Goal: Task Accomplishment & Management: Complete application form

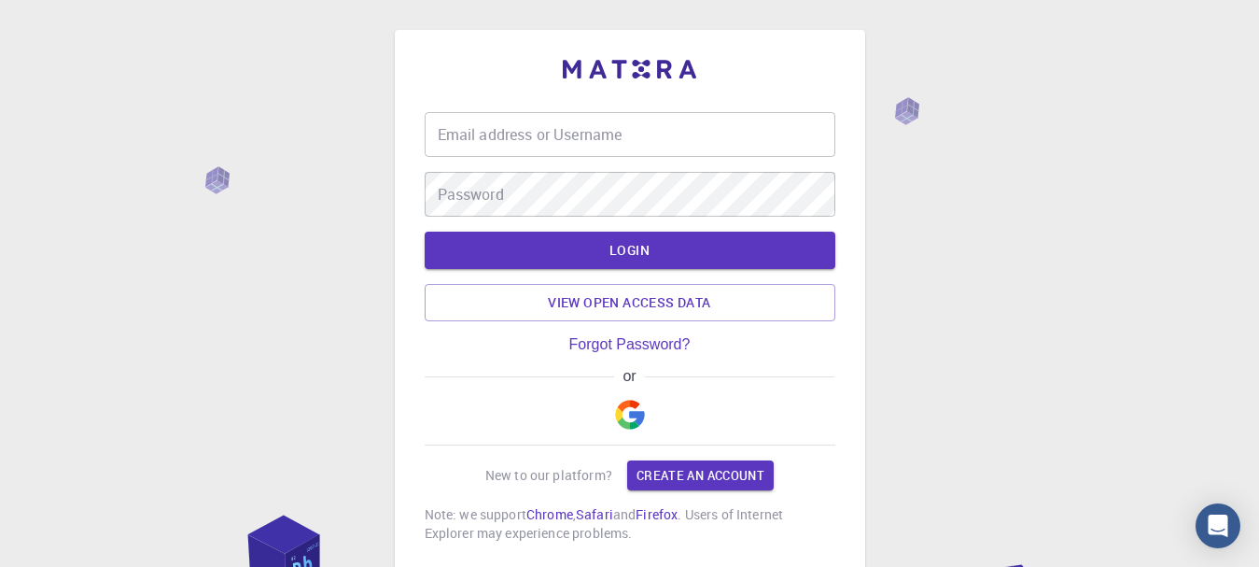
click at [633, 123] on input "Email address or Username" at bounding box center [630, 134] width 411 height 45
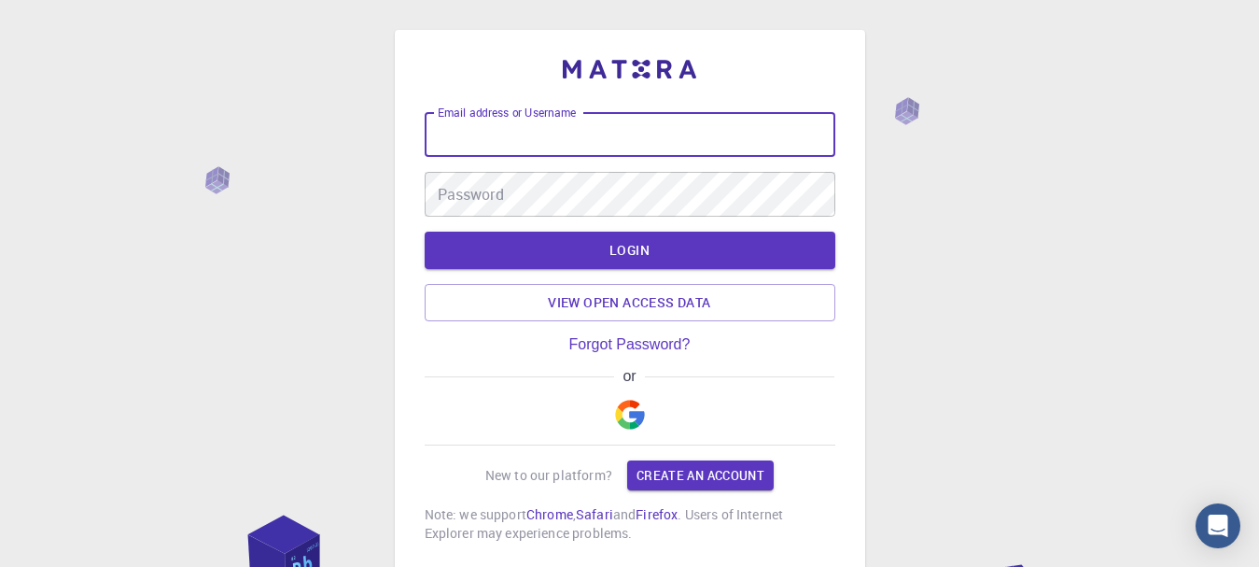
click at [635, 417] on img "button" at bounding box center [630, 415] width 30 height 30
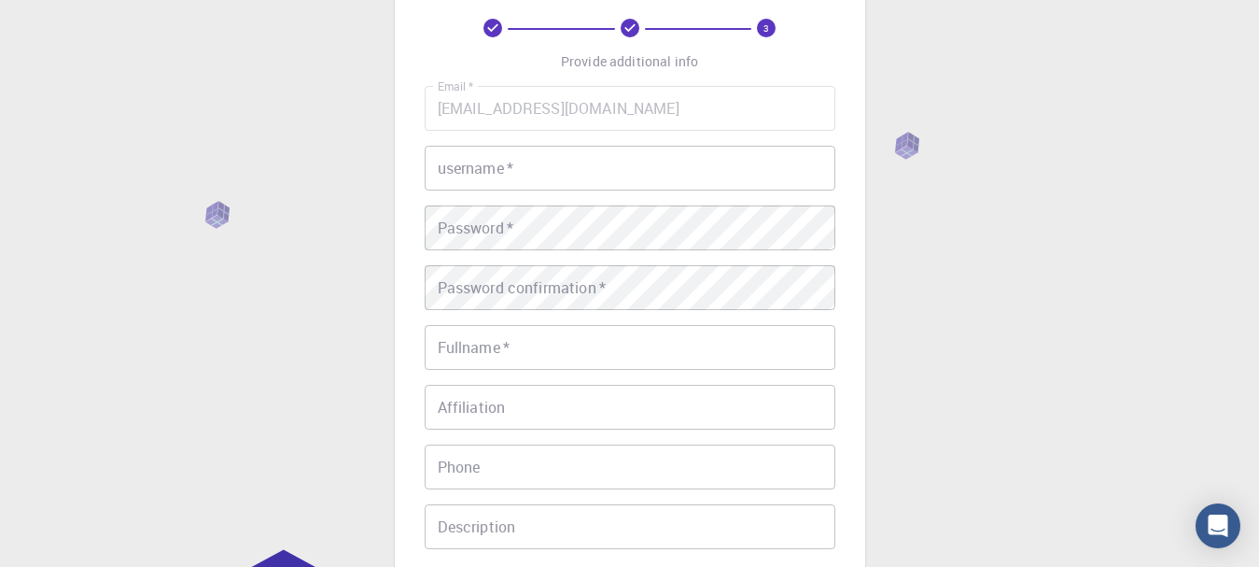
scroll to position [91, 0]
click at [595, 148] on input "username   *" at bounding box center [630, 169] width 411 height 45
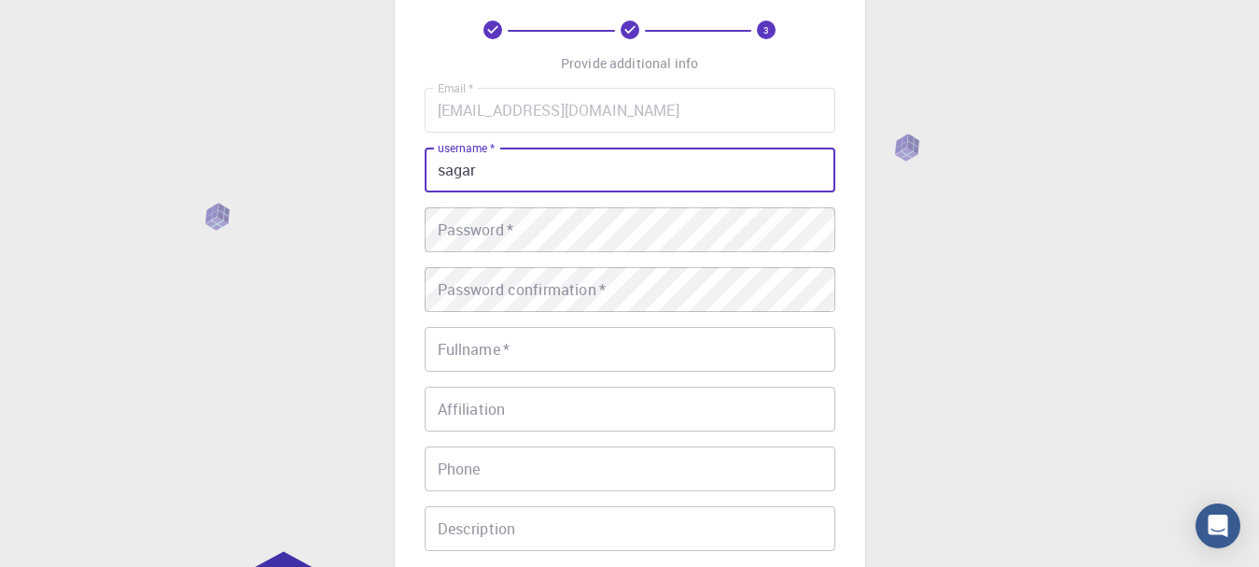
type input "sagar"
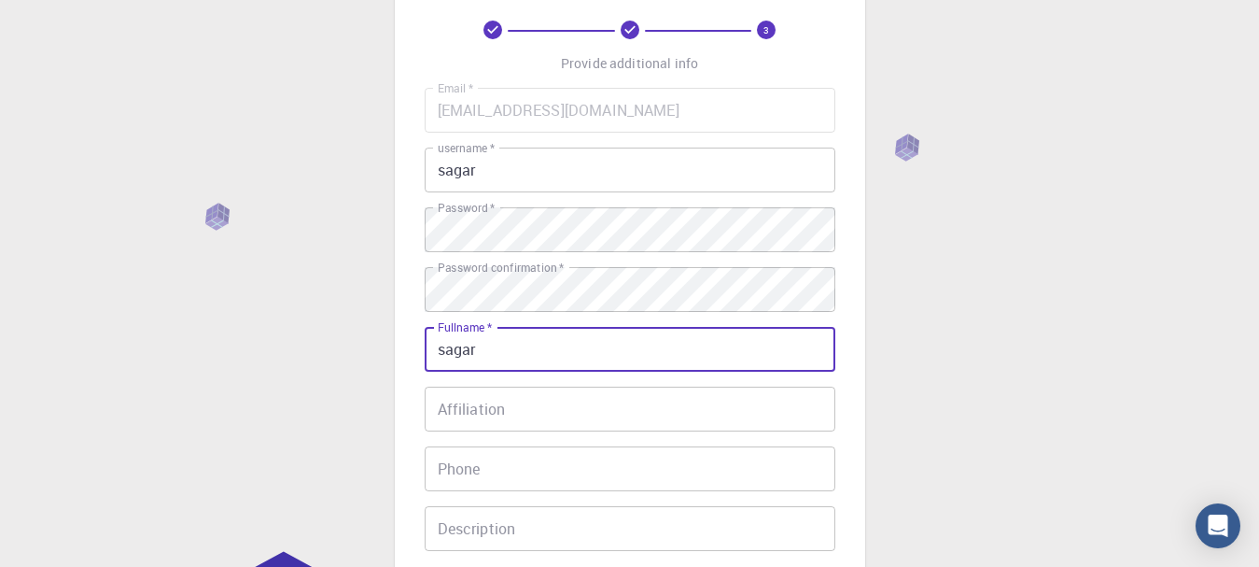
type input "Sagar [PERSON_NAME]"
type input "09033824764"
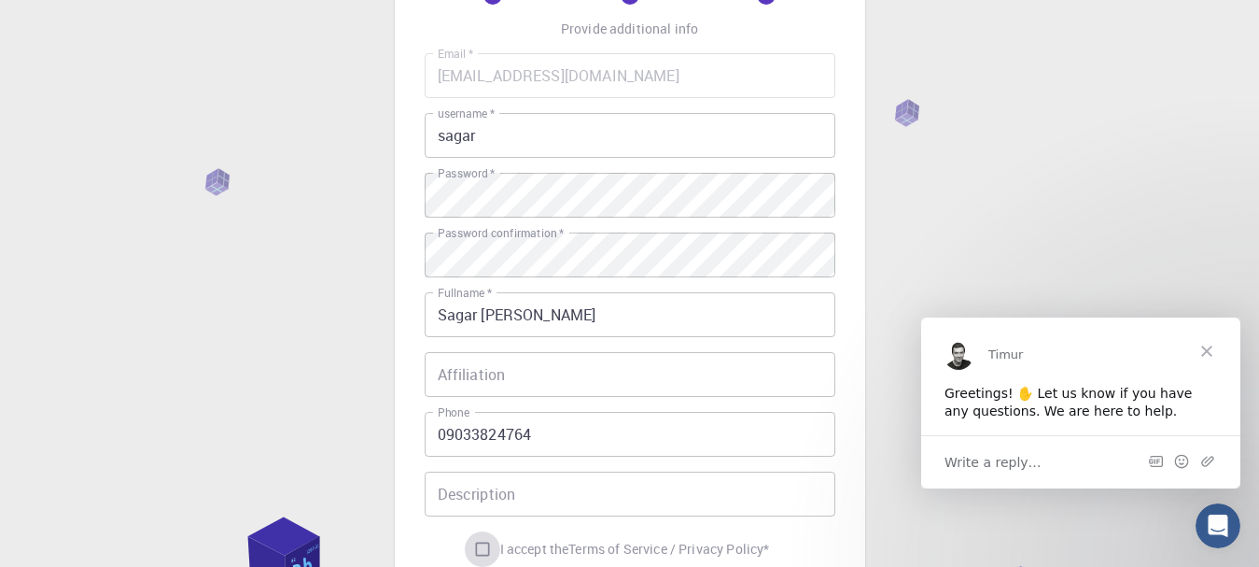
scroll to position [0, 0]
click at [465, 531] on input "I accept the Terms of Service / Privacy Policy *" at bounding box center [482, 548] width 35 height 35
checkbox input "true"
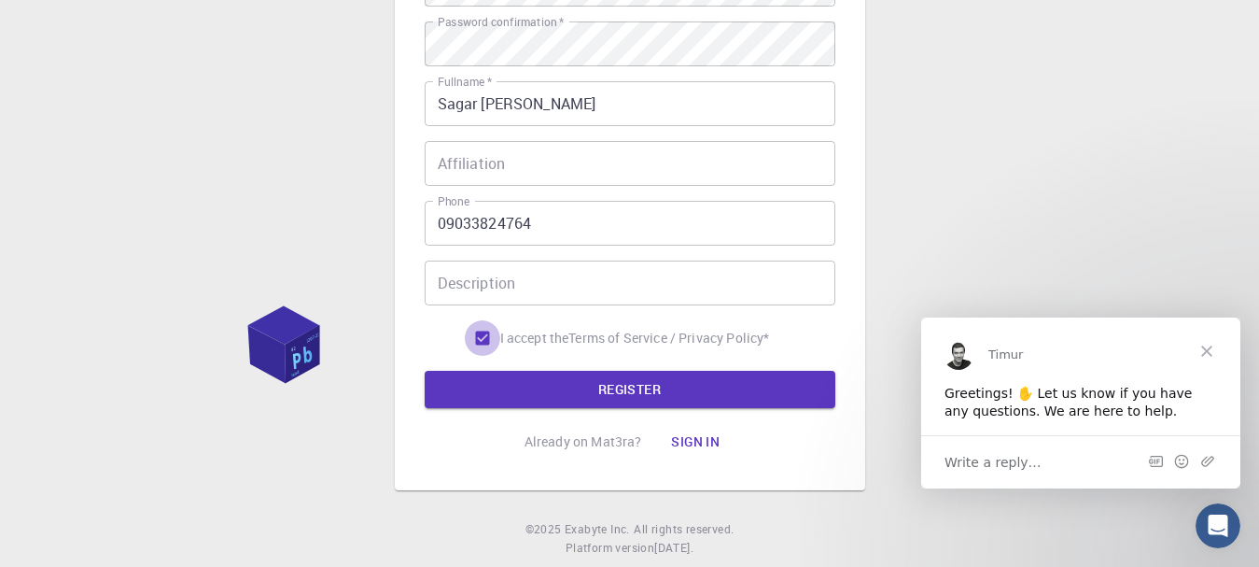
scroll to position [344, 0]
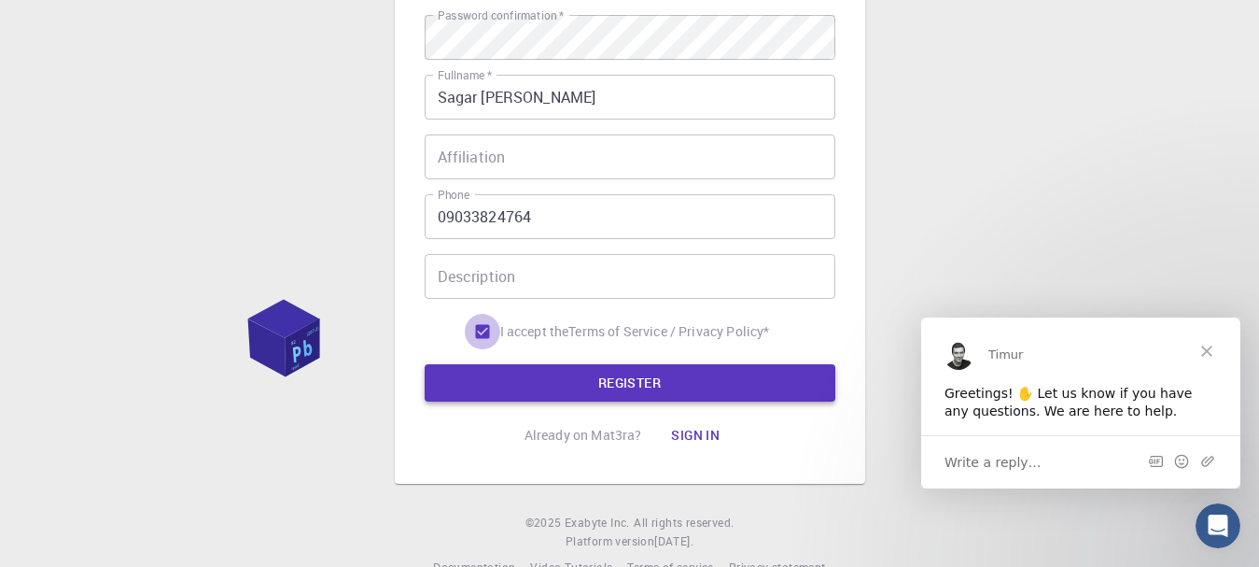
click at [670, 384] on button "REGISTER" at bounding box center [630, 382] width 411 height 37
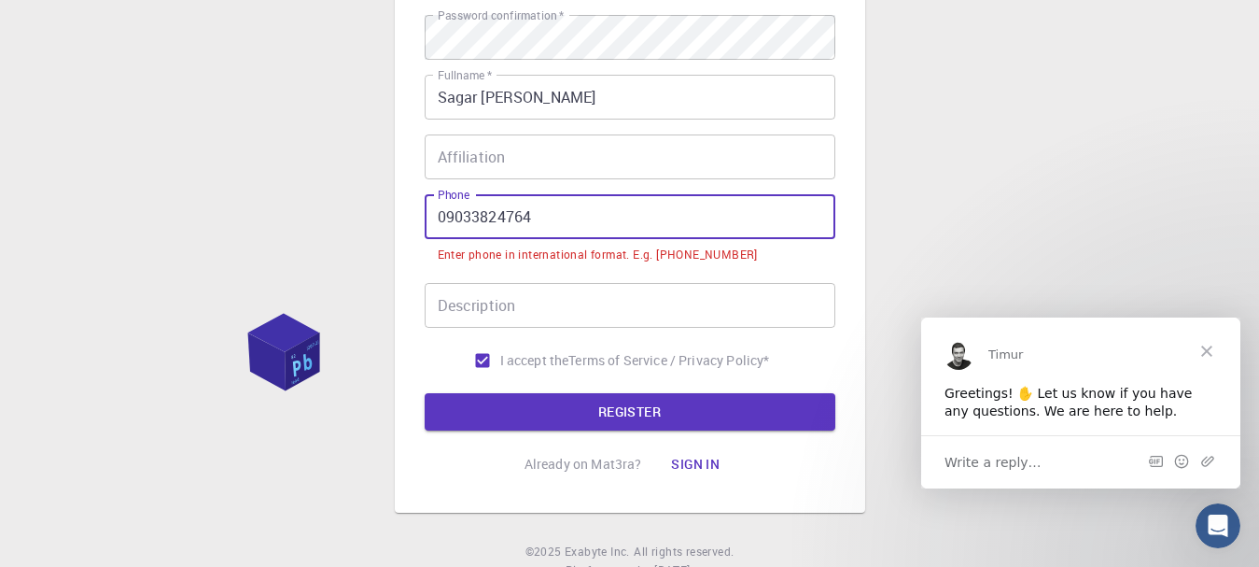
click at [584, 229] on input "09033824764" at bounding box center [630, 216] width 411 height 45
click at [444, 211] on input "09033824764" at bounding box center [630, 216] width 411 height 45
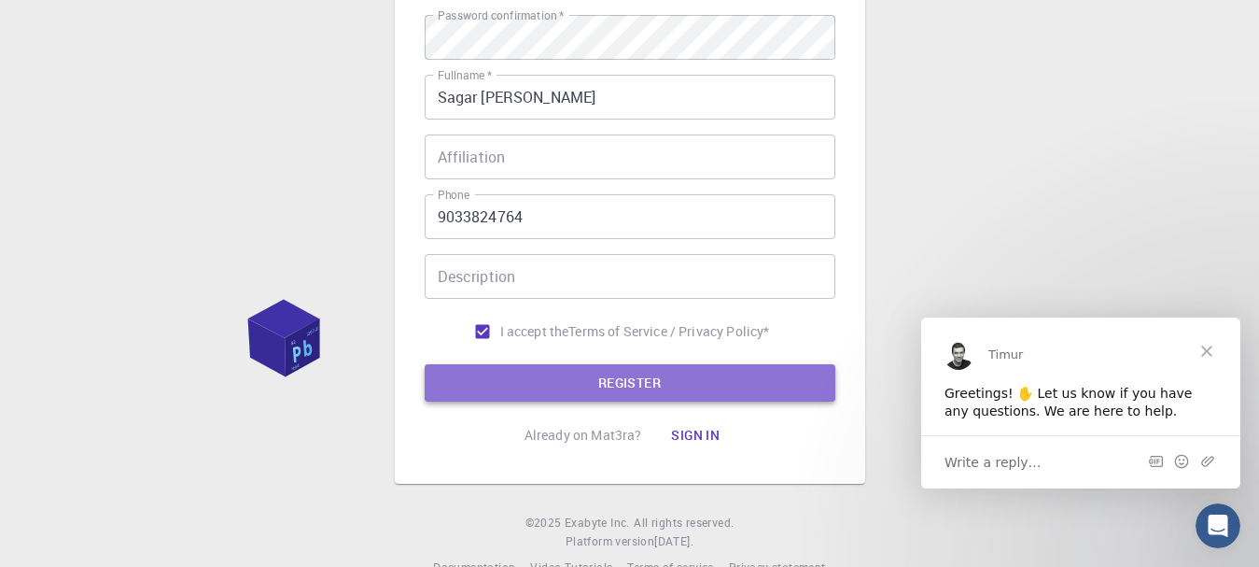
click at [525, 383] on button "REGISTER" at bounding box center [630, 382] width 411 height 37
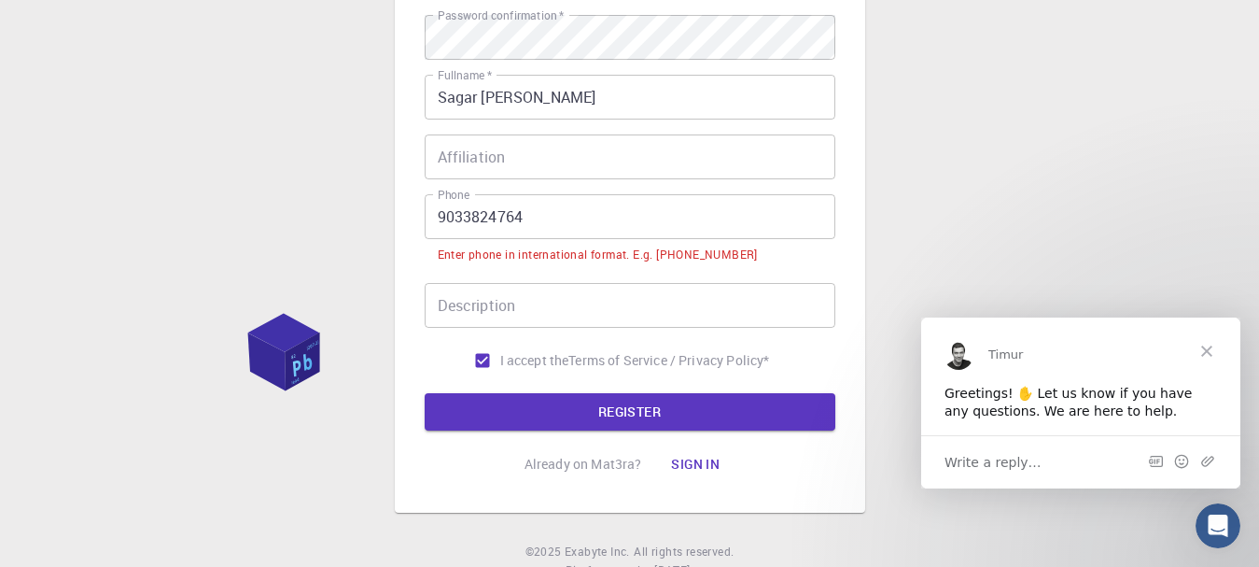
click at [559, 212] on input "9033824764" at bounding box center [630, 216] width 411 height 45
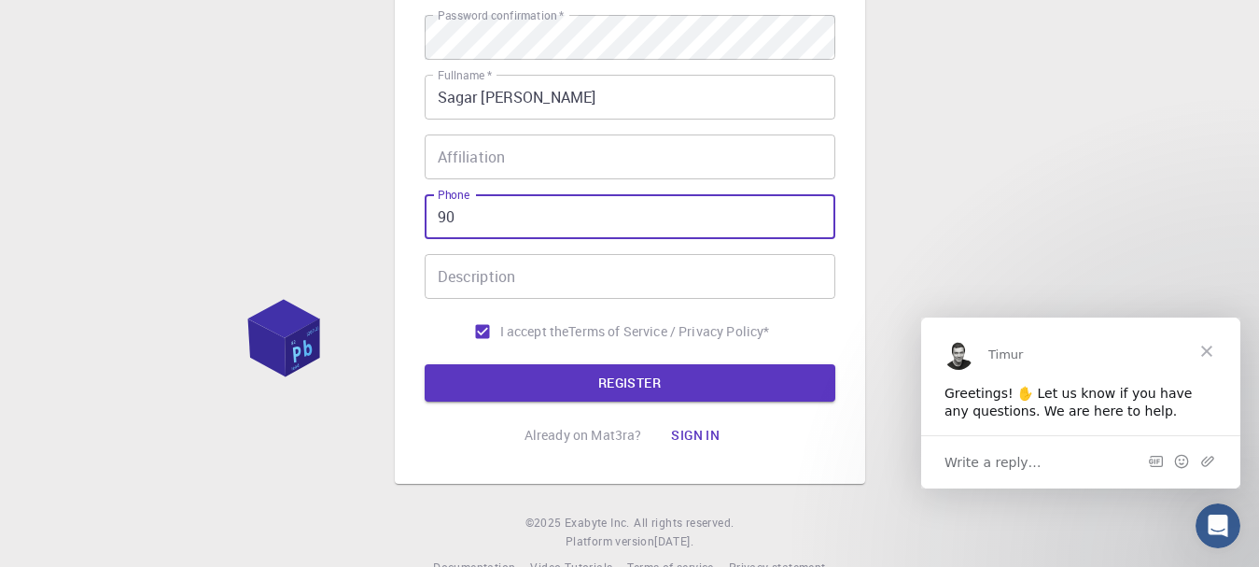
type input "9"
type input "[PHONE_NUMBER]"
click at [601, 400] on button "REGISTER" at bounding box center [630, 382] width 411 height 37
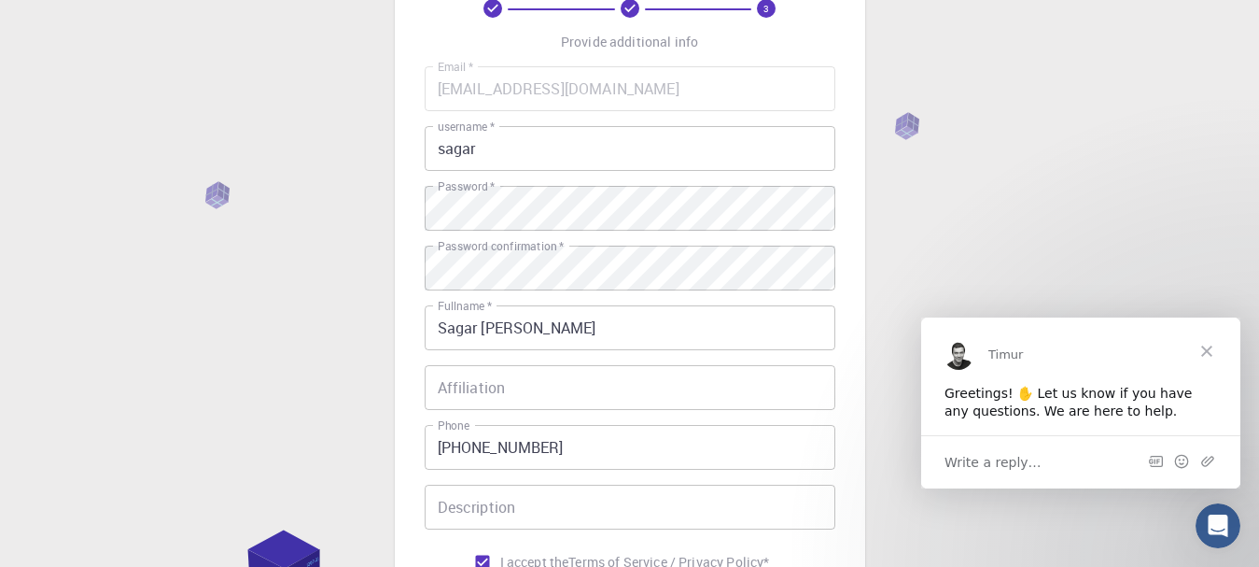
scroll to position [111, 0]
click at [749, 165] on input "sagar" at bounding box center [630, 150] width 411 height 45
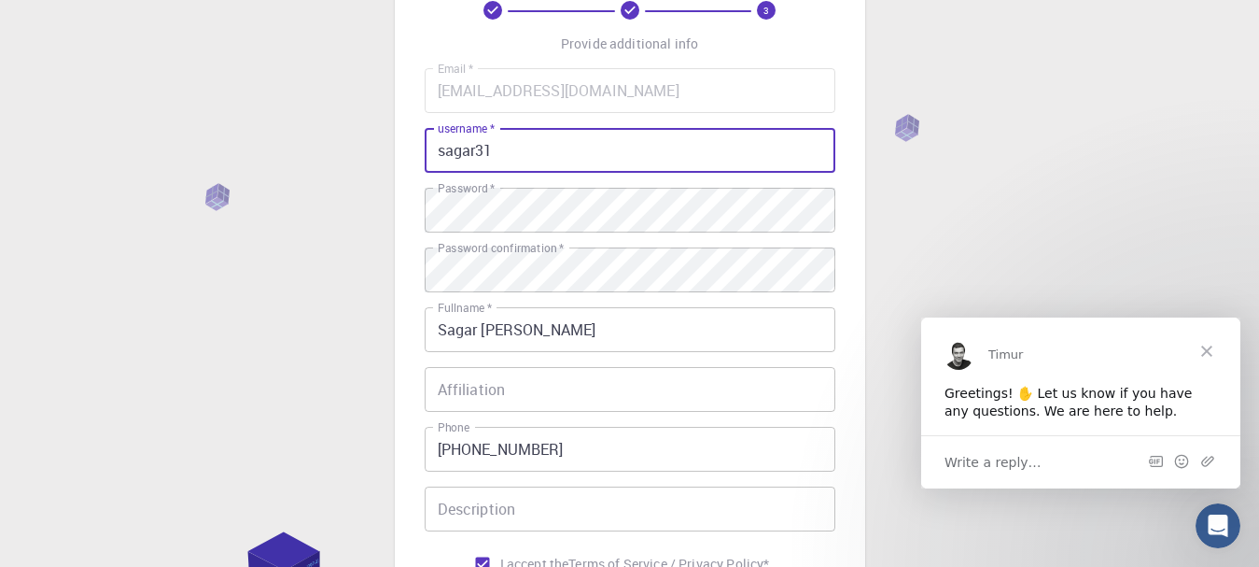
scroll to position [384, 0]
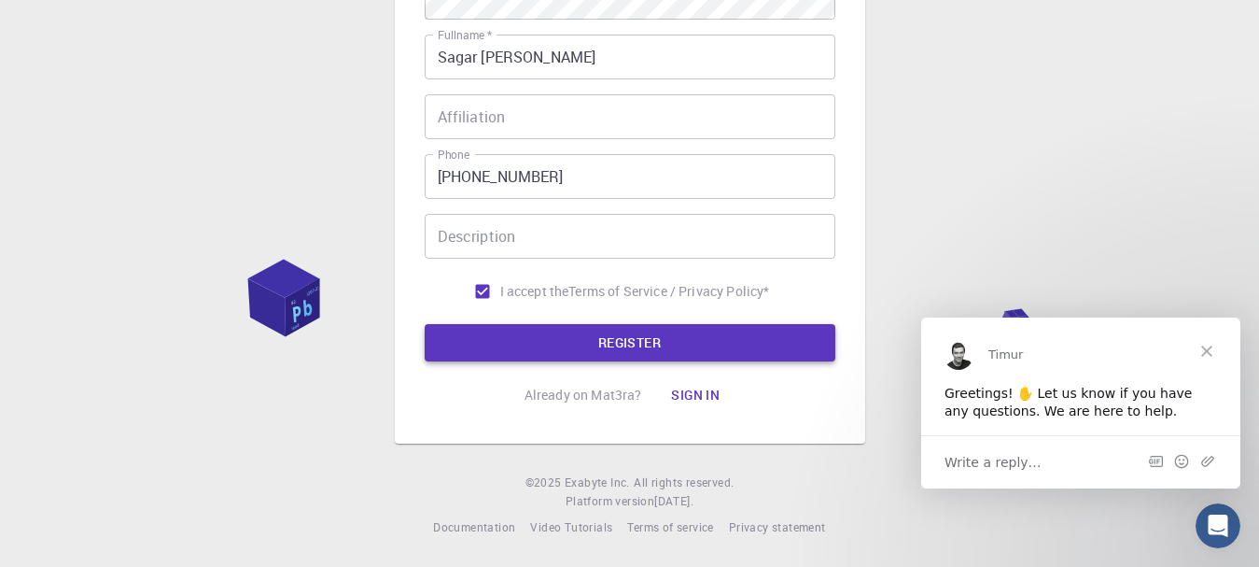
type input "sagar31"
click at [673, 327] on button "REGISTER" at bounding box center [630, 342] width 411 height 37
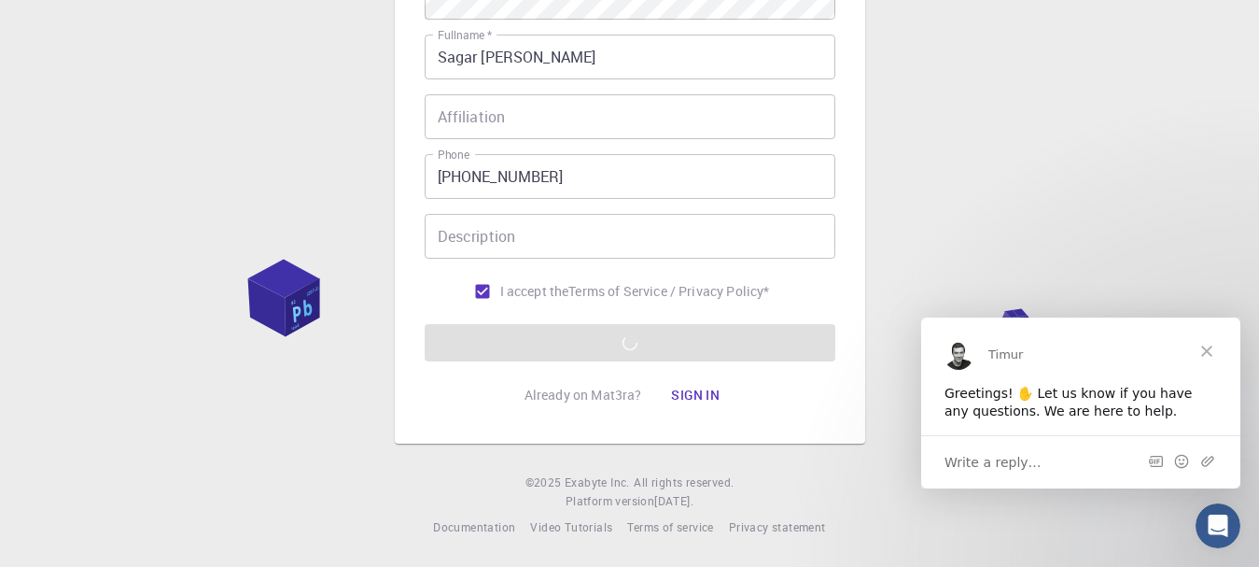
click at [1199, 349] on span "Close" at bounding box center [1206, 349] width 67 height 67
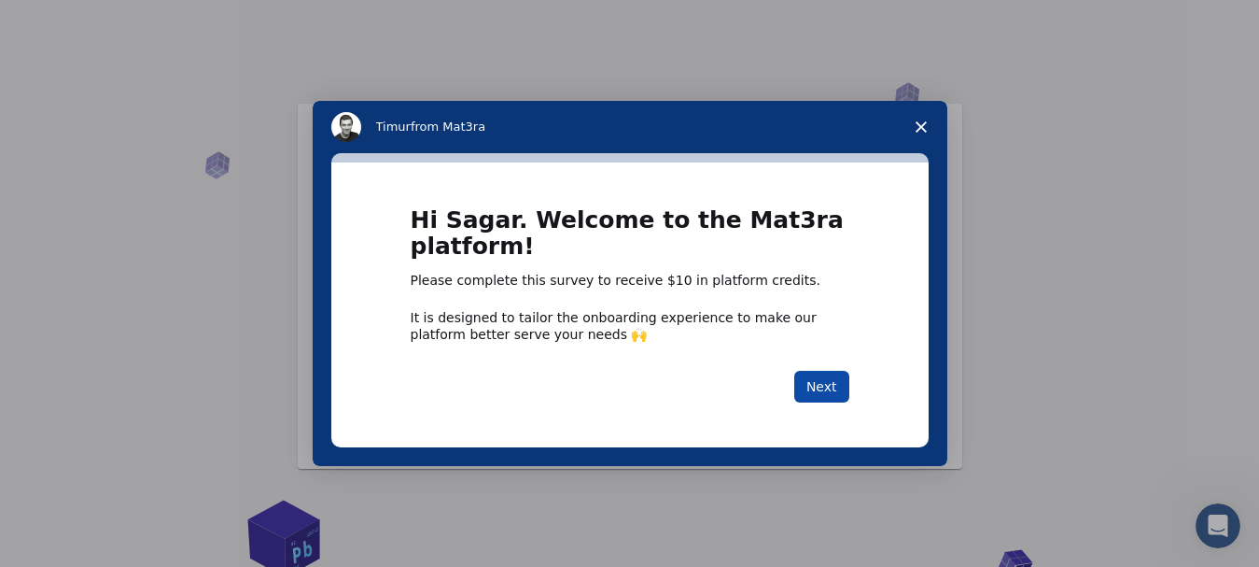
click at [835, 382] on button "Next" at bounding box center [821, 387] width 55 height 32
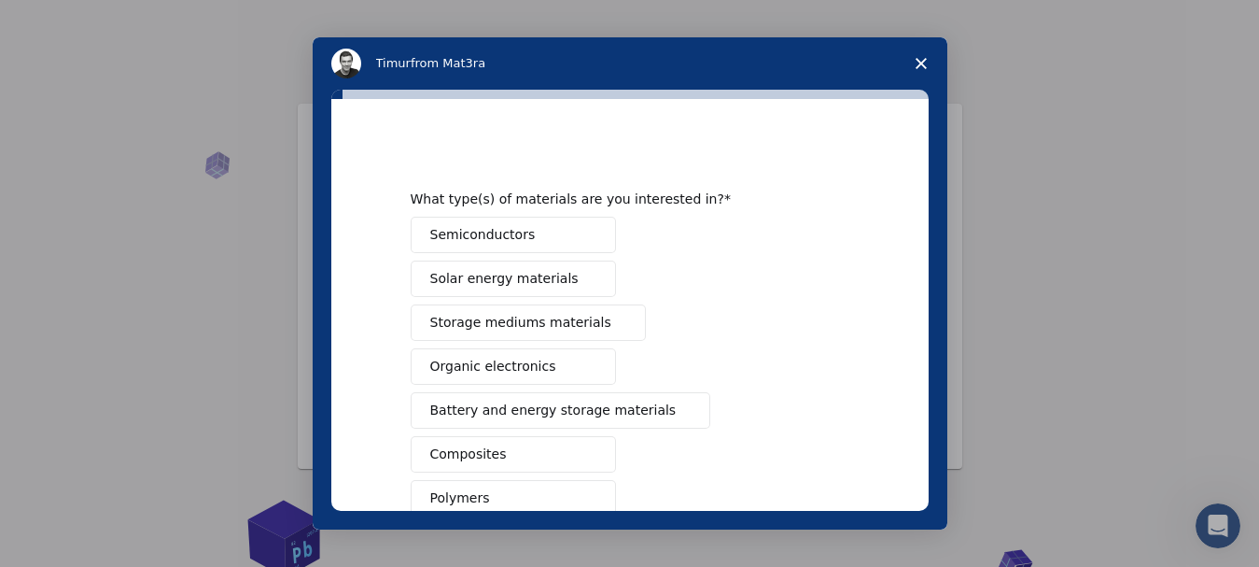
drag, startPoint x: 943, startPoint y: 237, endPoint x: 925, endPoint y: 248, distance: 21.0
click at [925, 248] on div "What type(s) of materials are you interested in? Semiconductors Solar energy ma…" at bounding box center [630, 310] width 635 height 440
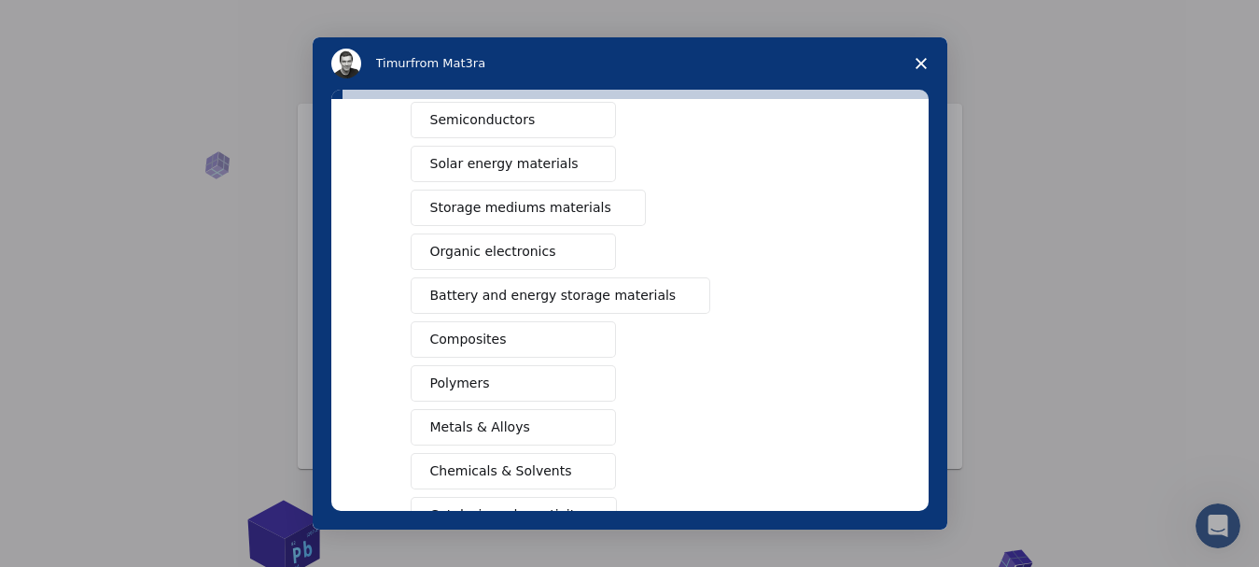
scroll to position [142, 0]
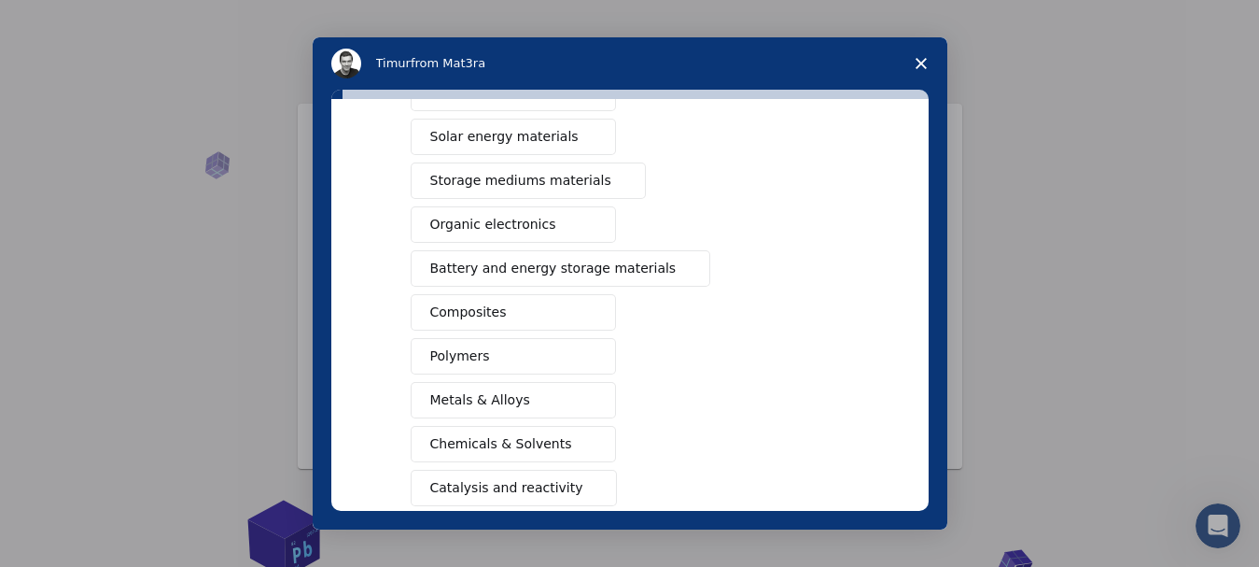
drag, startPoint x: 929, startPoint y: 327, endPoint x: 923, endPoint y: 352, distance: 25.8
click at [923, 352] on div "What type(s) of materials are you interested in? Semiconductors Solar energy ma…" at bounding box center [630, 310] width 635 height 440
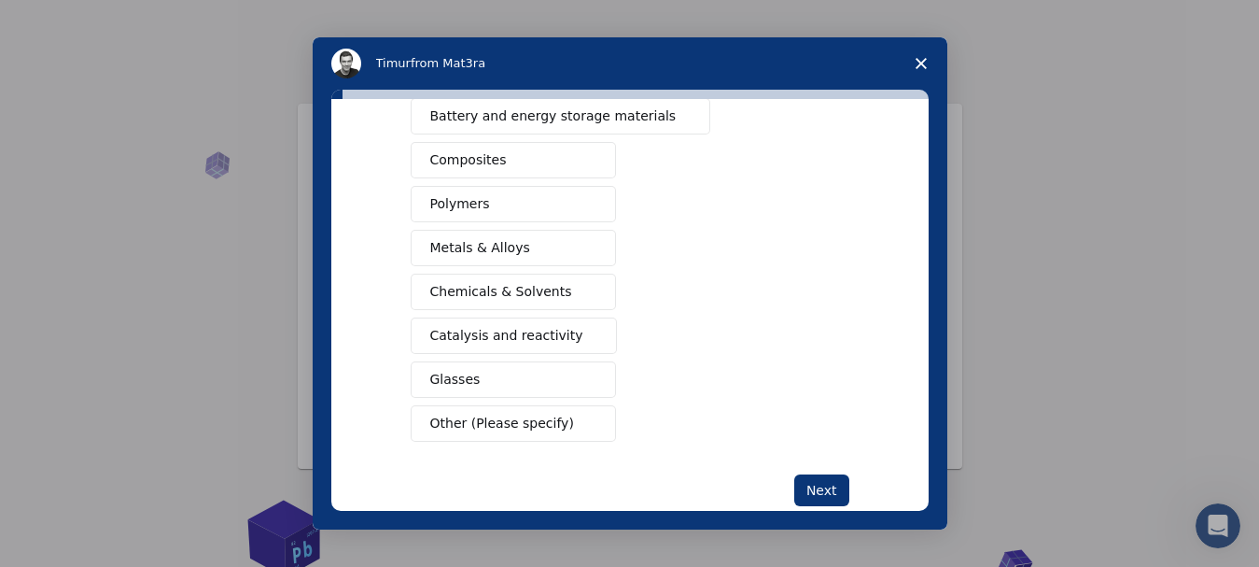
scroll to position [301, 0]
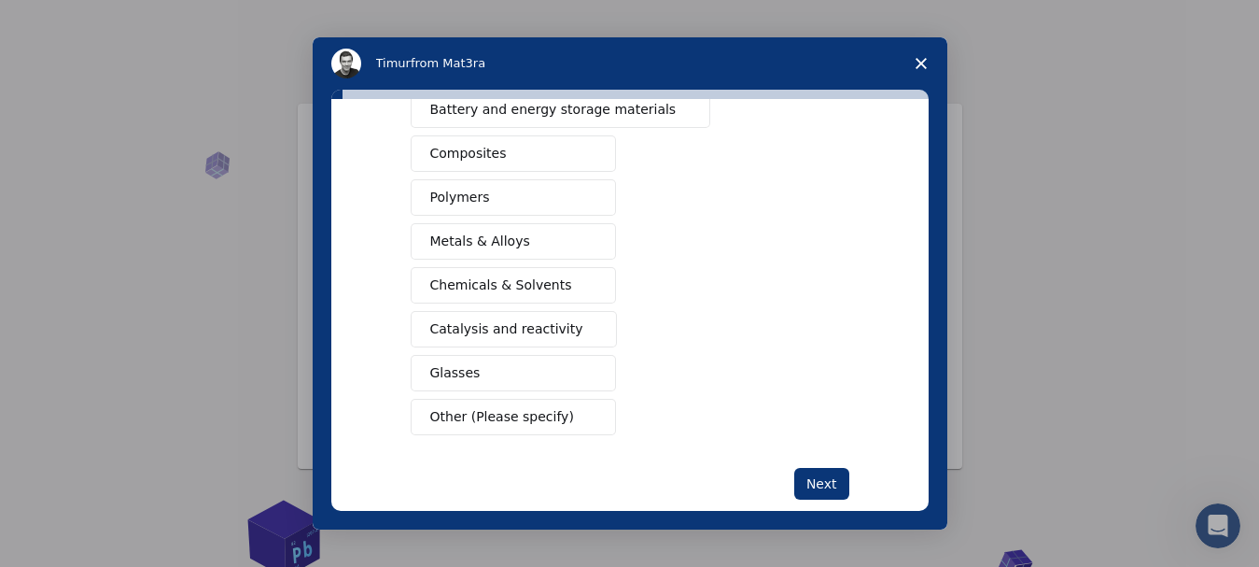
click at [922, 63] on icon "Close survey" at bounding box center [921, 63] width 11 height 11
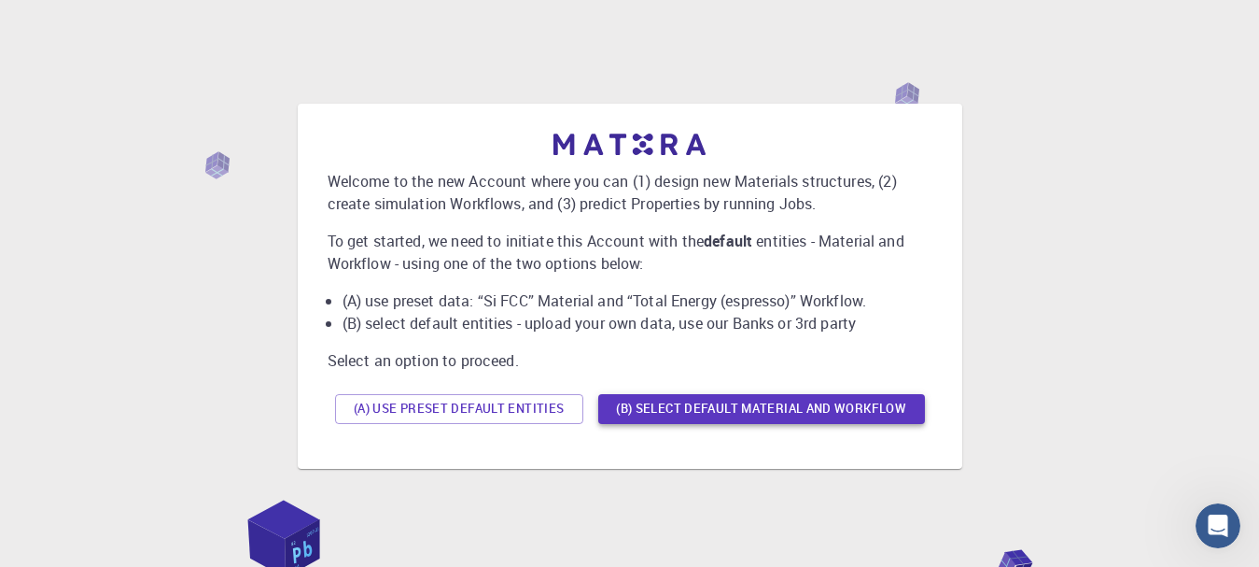
click at [638, 411] on button "(B) Select default material and workflow" at bounding box center [761, 409] width 327 height 30
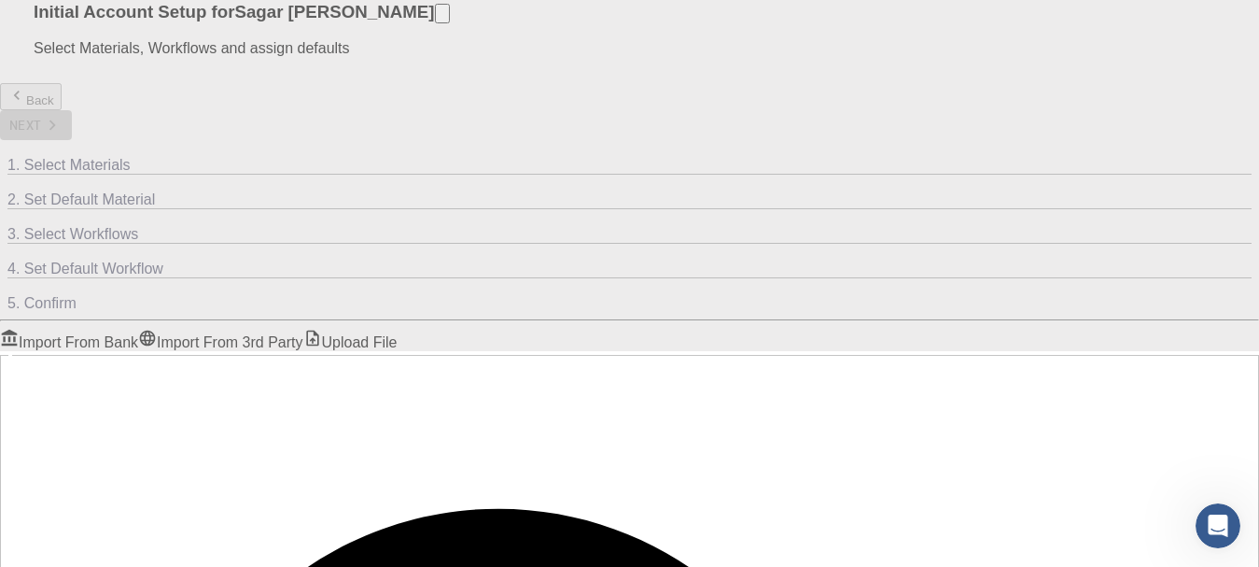
scroll to position [0, 0]
